Goal: Information Seeking & Learning: Check status

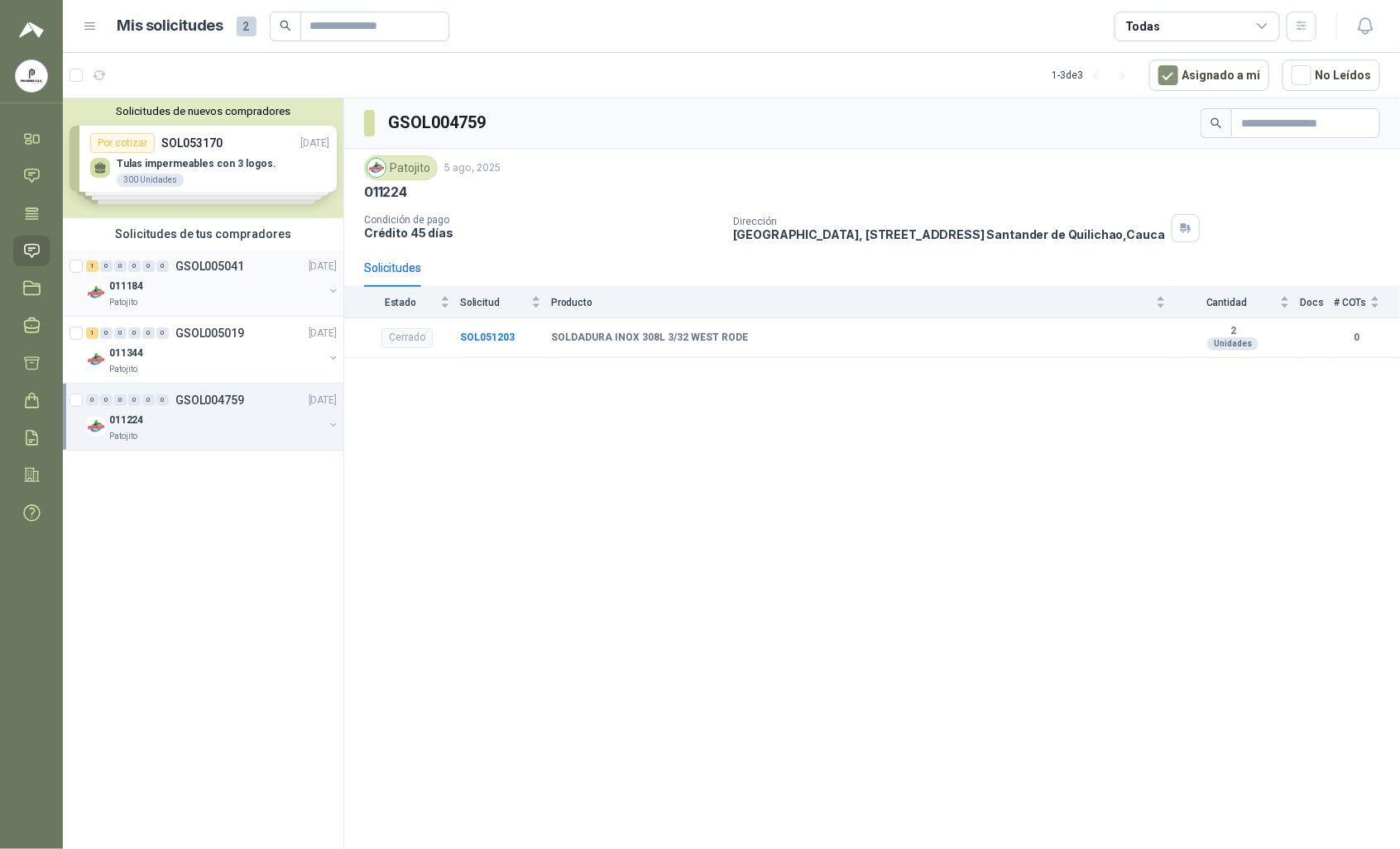
click at [209, 297] on div "Patojito" at bounding box center [216, 302] width 215 height 13
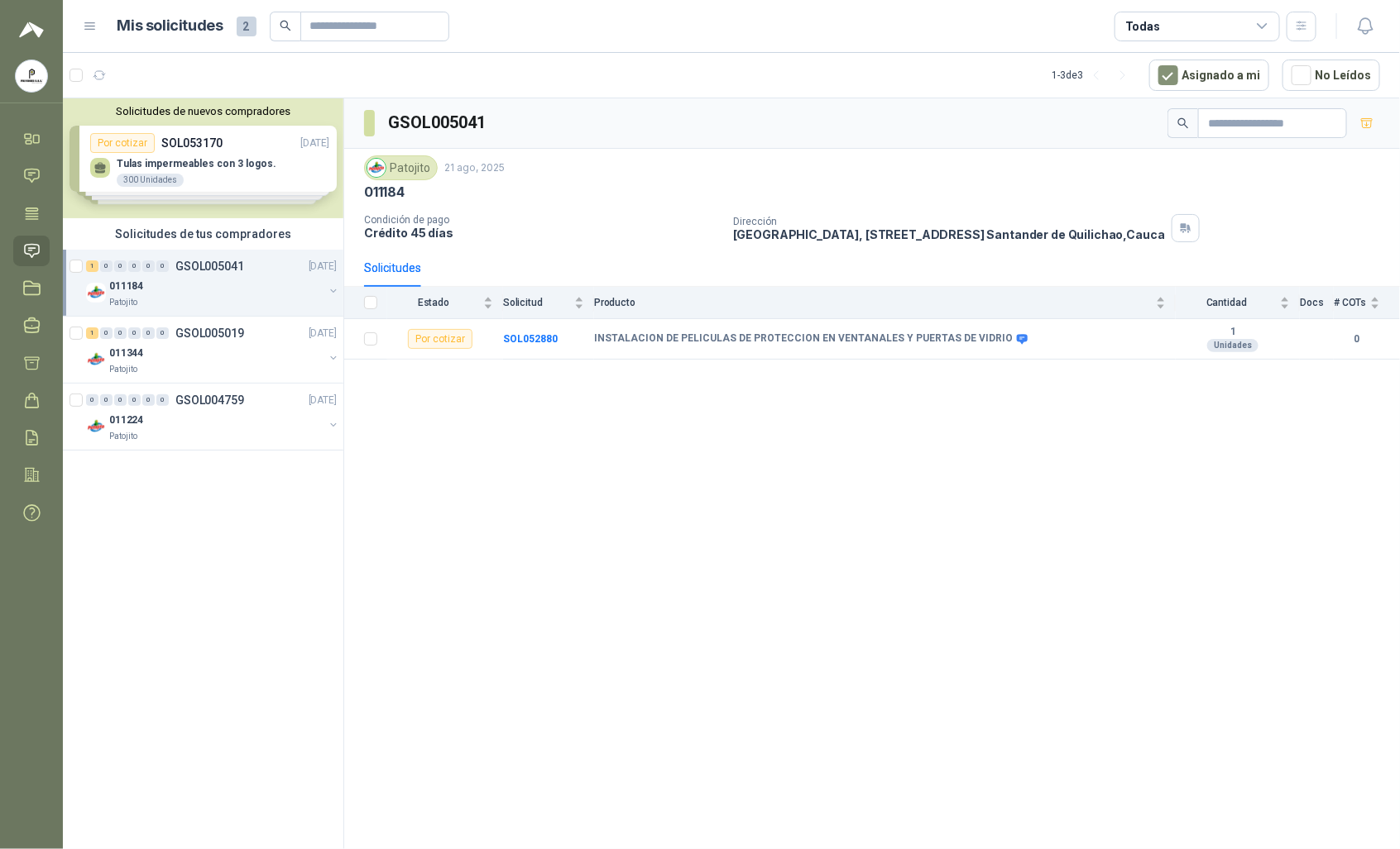
click at [206, 174] on div "Solicitudes de nuevos compradores Por cotizar SOL053170 [DATE] Tulas impermeabl…" at bounding box center [204, 158] width 281 height 120
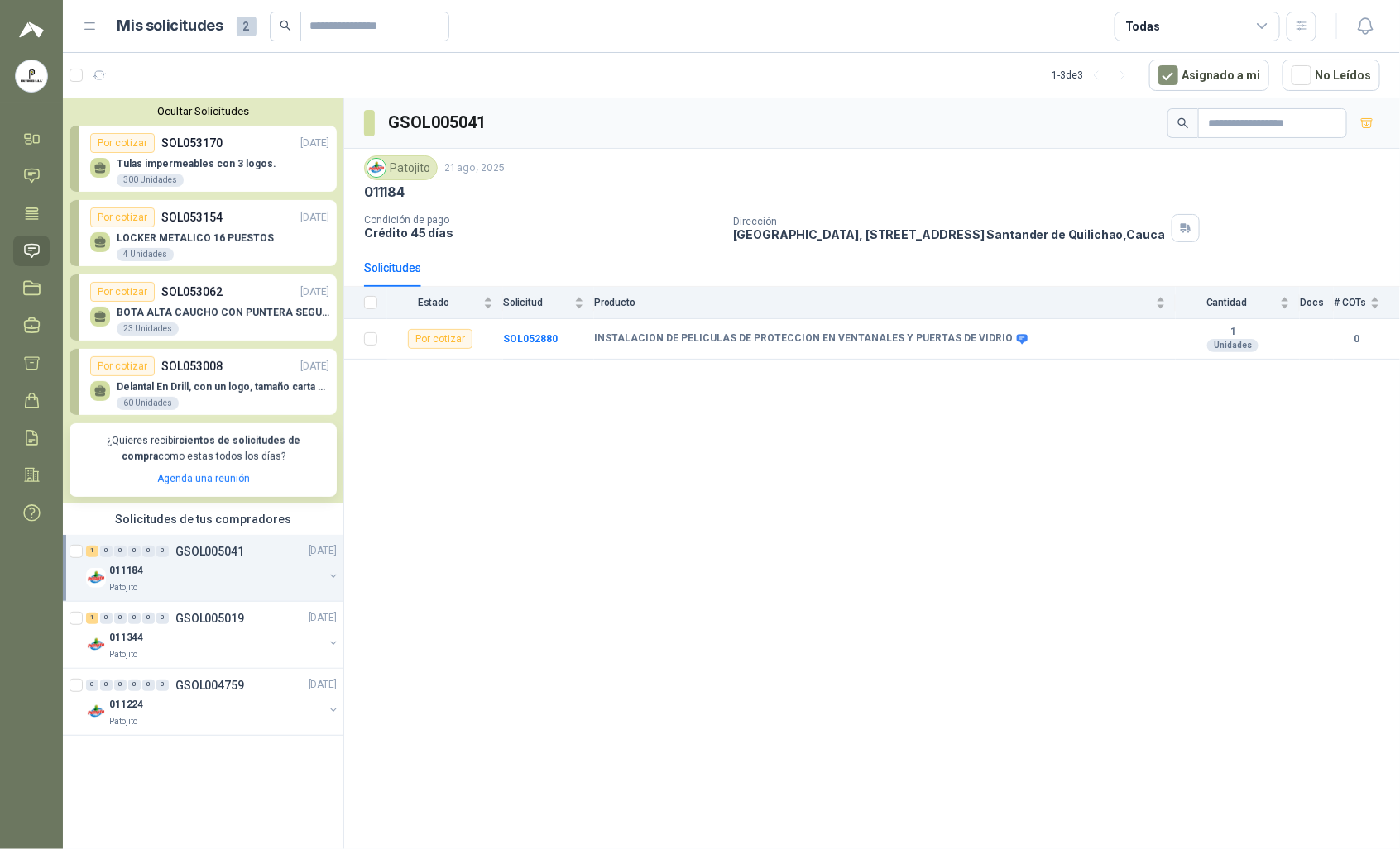
click at [228, 306] on div "BOTA ALTA CAUCHO CON PUNTERA SEGURIDAD 23 Unidades" at bounding box center [210, 318] width 239 height 35
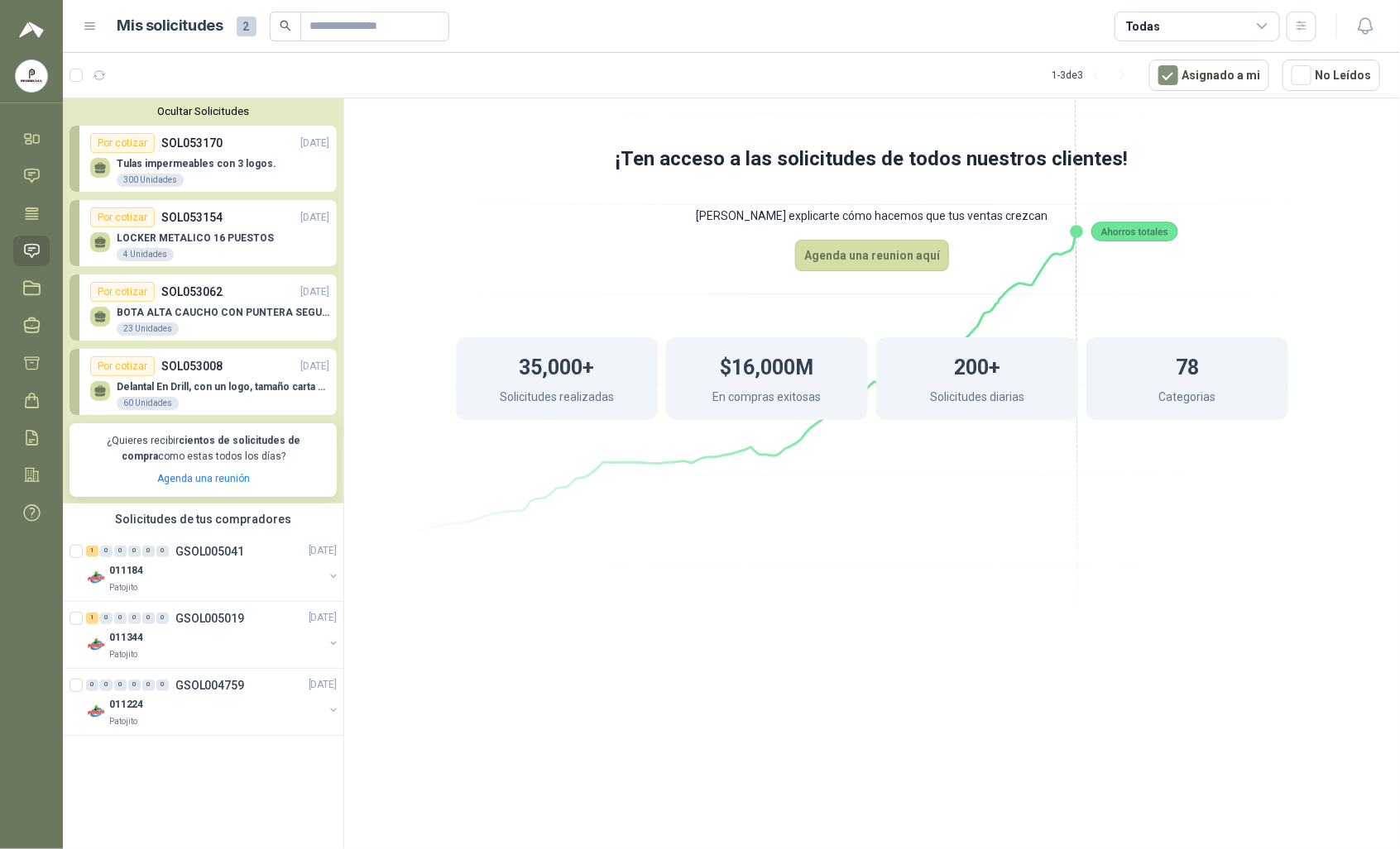
click at [146, 323] on div "23 Unidades" at bounding box center [147, 328] width 62 height 13
click at [179, 320] on div "BOTA ALTA CAUCHO CON PUNTERA SEGURIDAD 23 Unidades" at bounding box center [222, 321] width 213 height 30
click at [172, 550] on div "1 0 0 0 0 0 GSOL005041" at bounding box center [165, 552] width 158 height 12
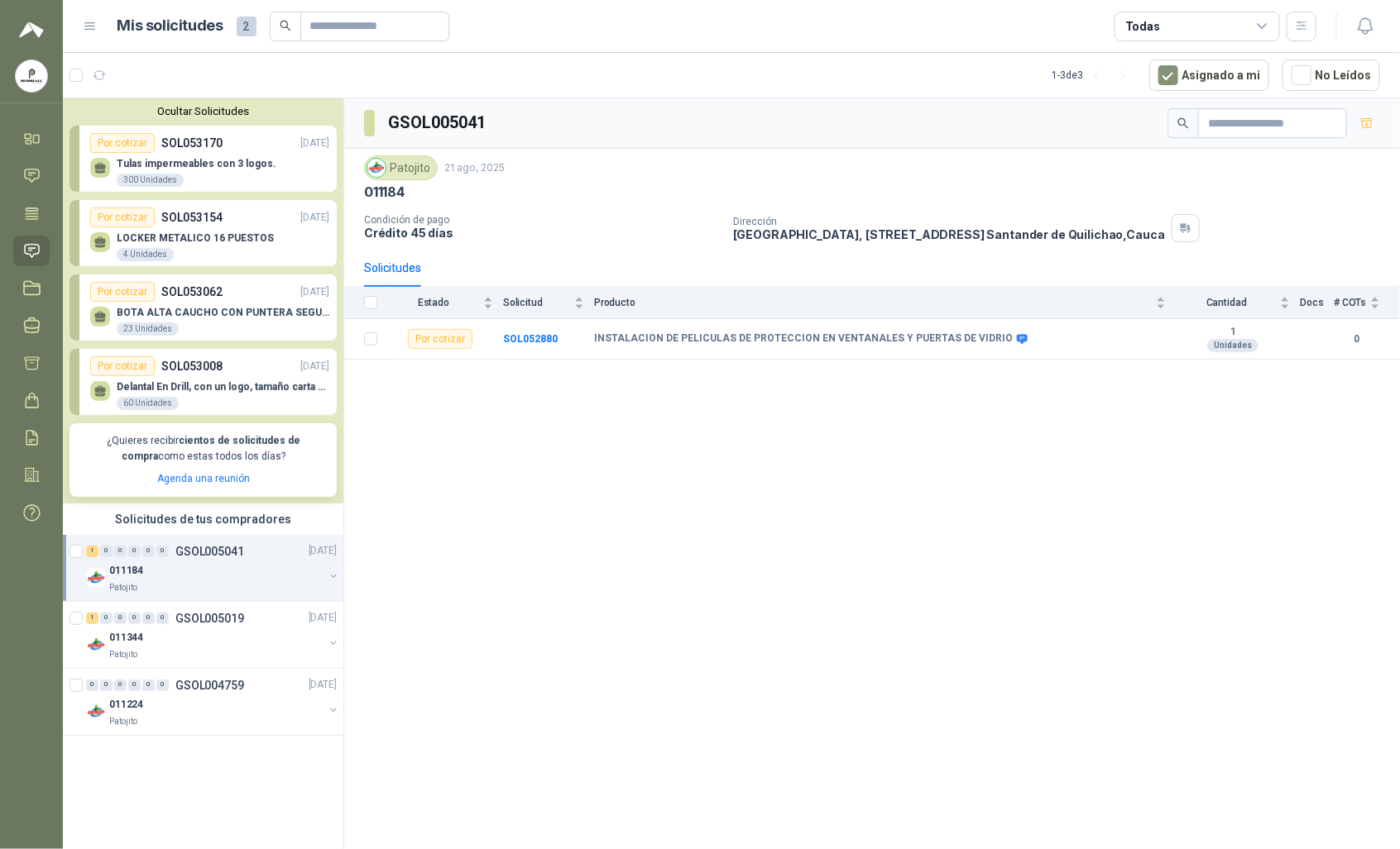
click at [140, 329] on div "23 Unidades" at bounding box center [147, 328] width 62 height 13
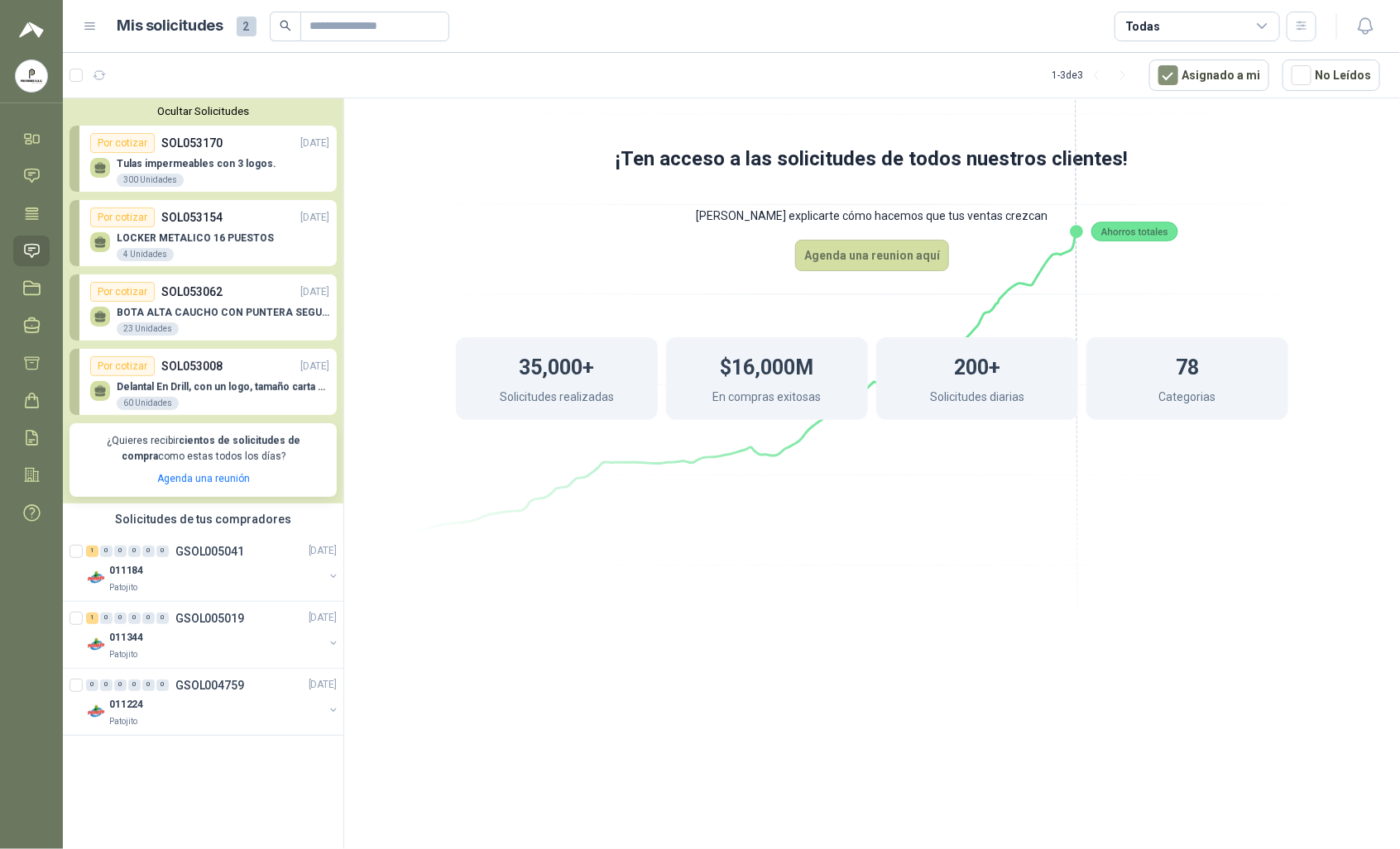
click at [201, 291] on p "SOL053062" at bounding box center [192, 292] width 61 height 18
click at [164, 646] on div "011344" at bounding box center [216, 638] width 215 height 20
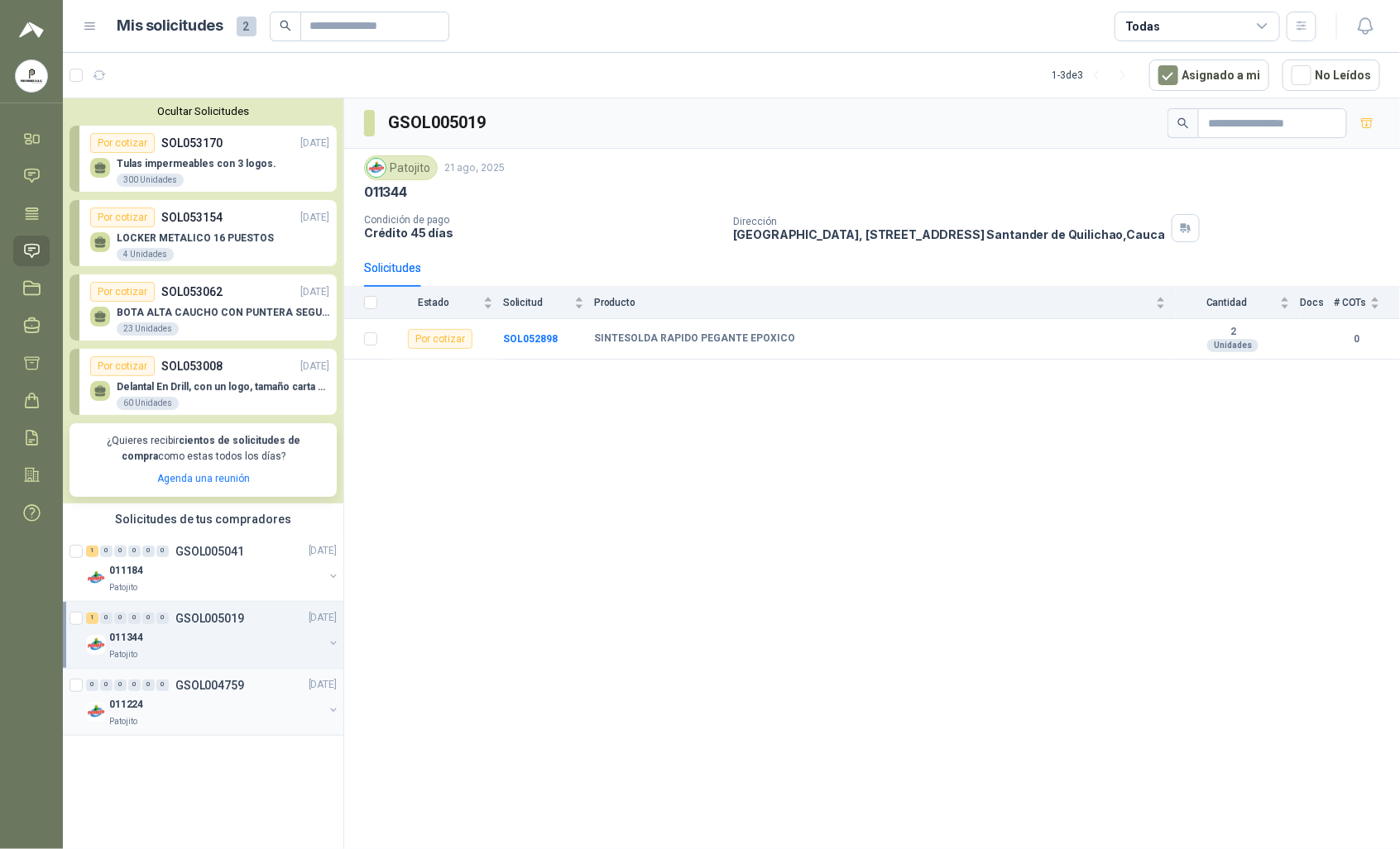
click at [109, 704] on p "011224" at bounding box center [126, 705] width 34 height 16
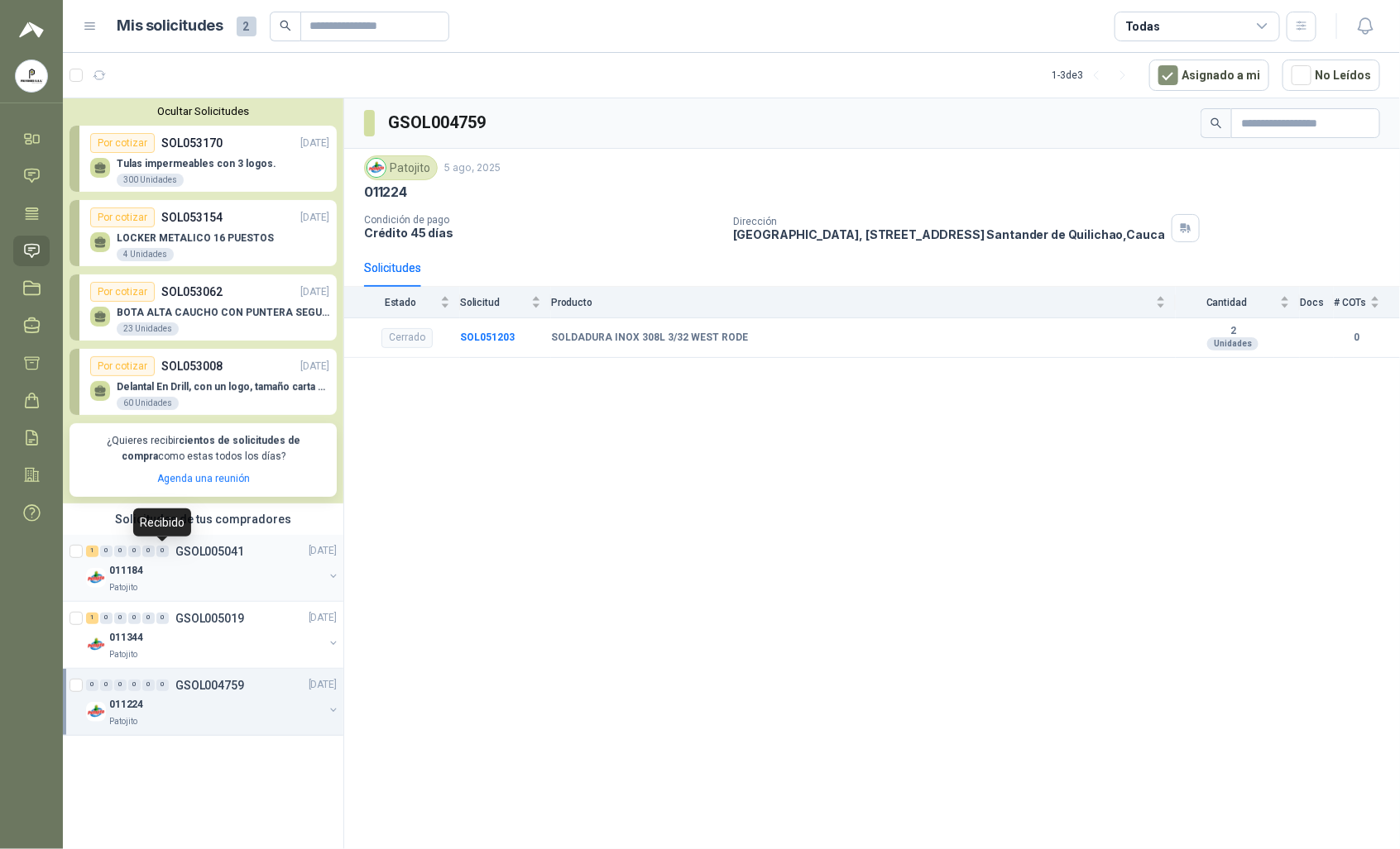
click at [159, 555] on div "0" at bounding box center [162, 552] width 13 height 12
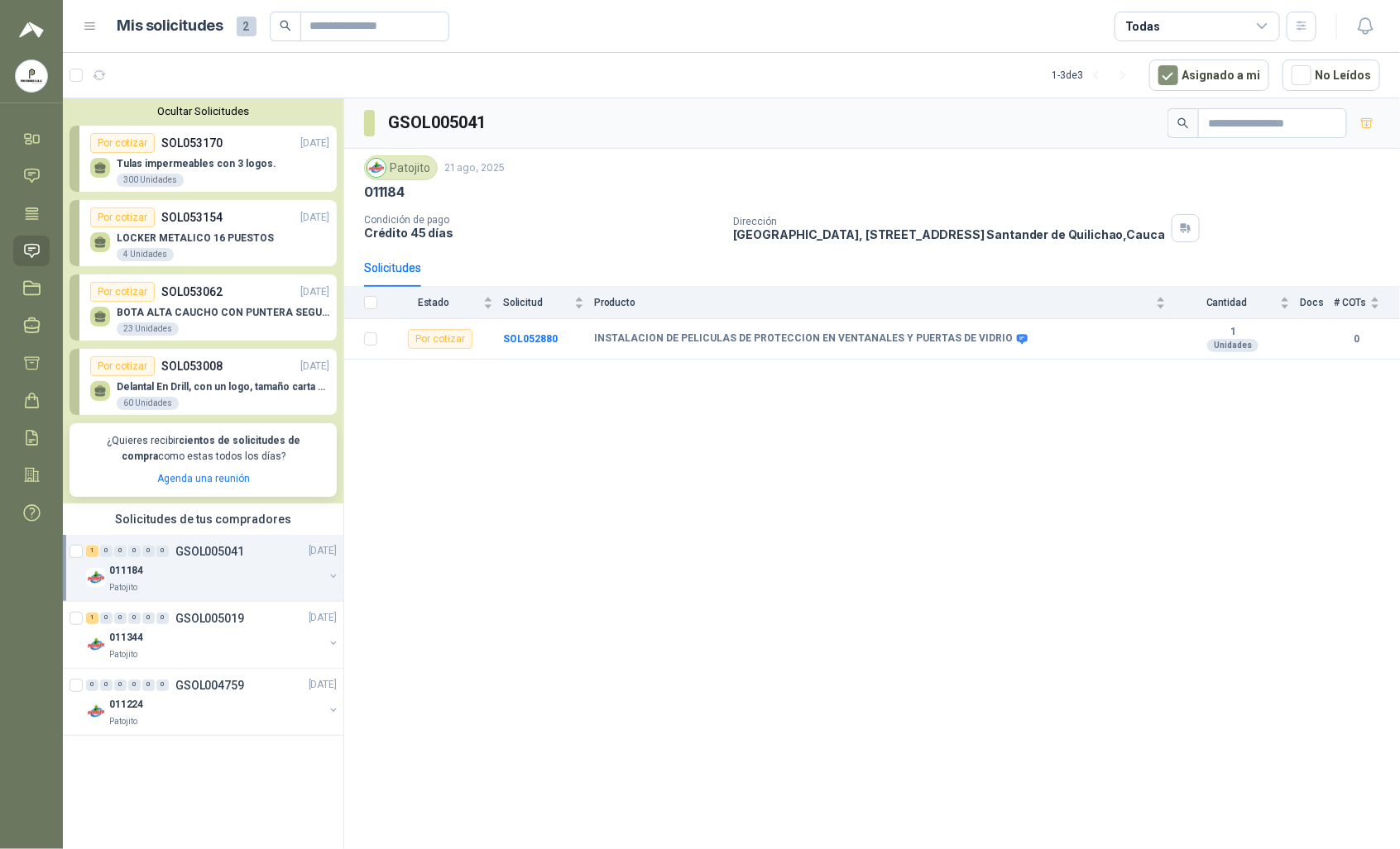
click at [172, 315] on p "BOTA ALTA CAUCHO CON PUNTERA SEGURIDAD" at bounding box center [222, 312] width 213 height 12
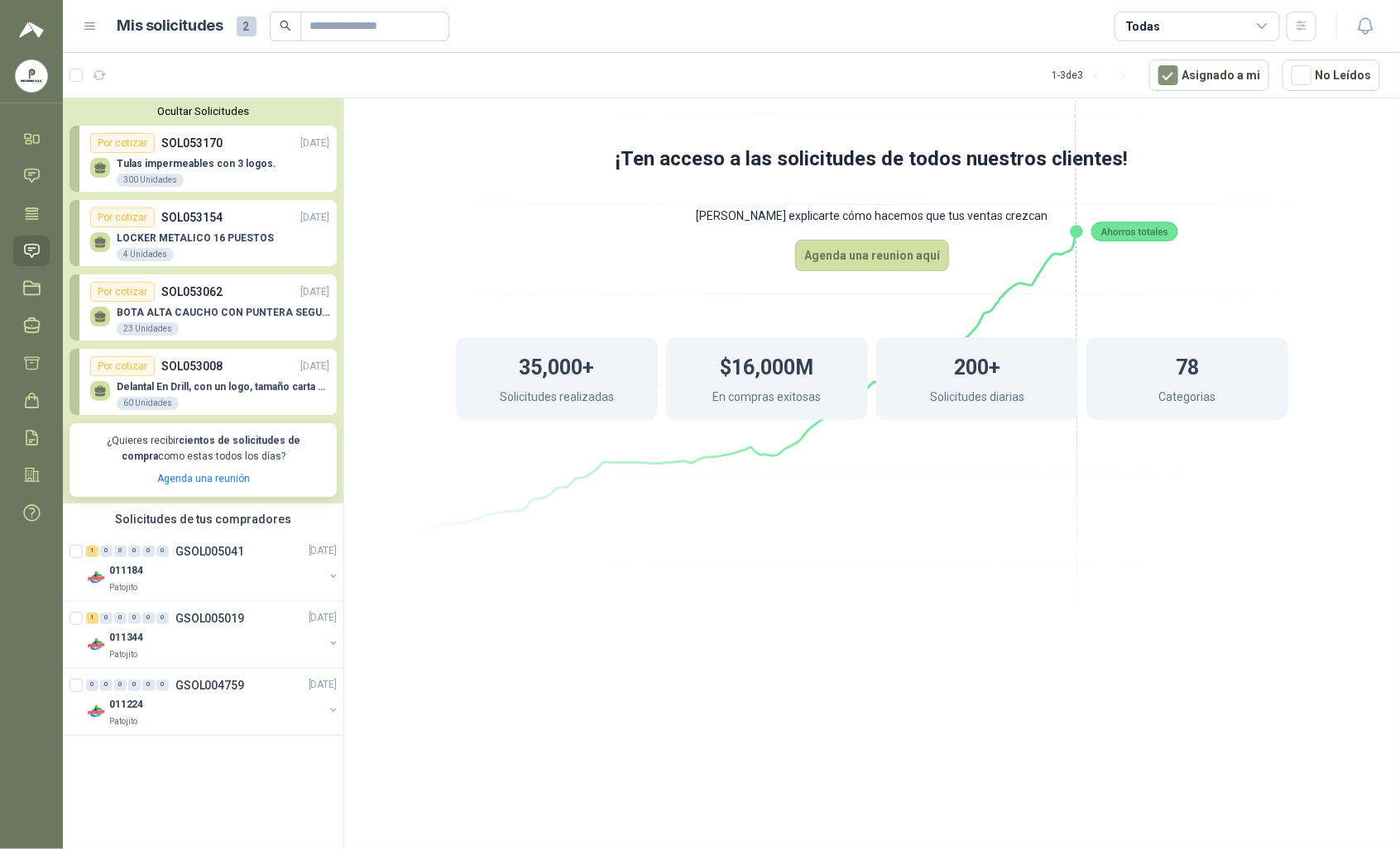
click at [127, 295] on div "Por cotizar" at bounding box center [122, 292] width 64 height 20
click at [216, 114] on button "Ocultar Solicitudes" at bounding box center [203, 111] width 267 height 13
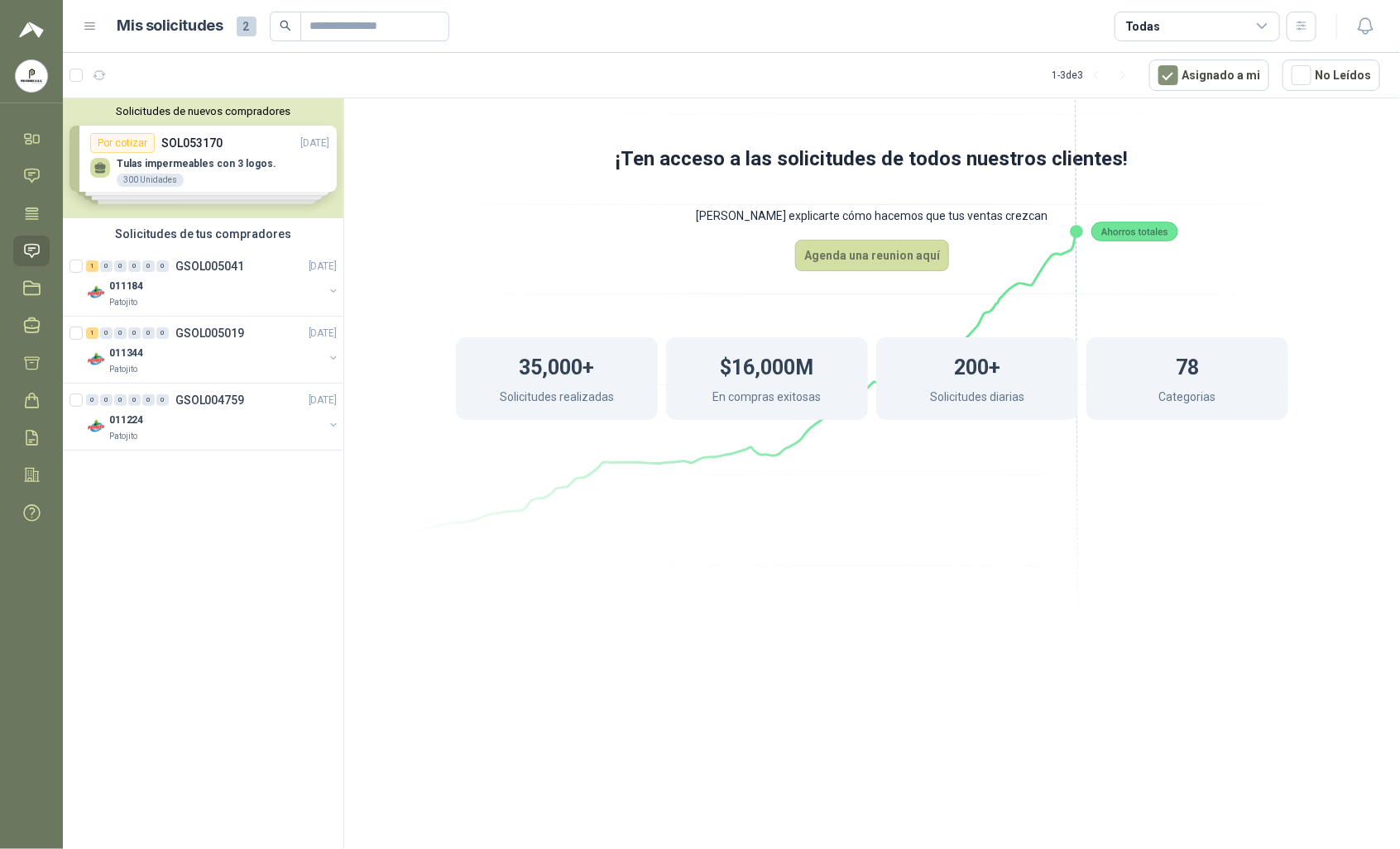
click at [207, 138] on div "Solicitudes de nuevos compradores Por cotizar SOL053170 [DATE] Tulas impermeabl…" at bounding box center [204, 158] width 281 height 120
